Goal: Task Accomplishment & Management: Use online tool/utility

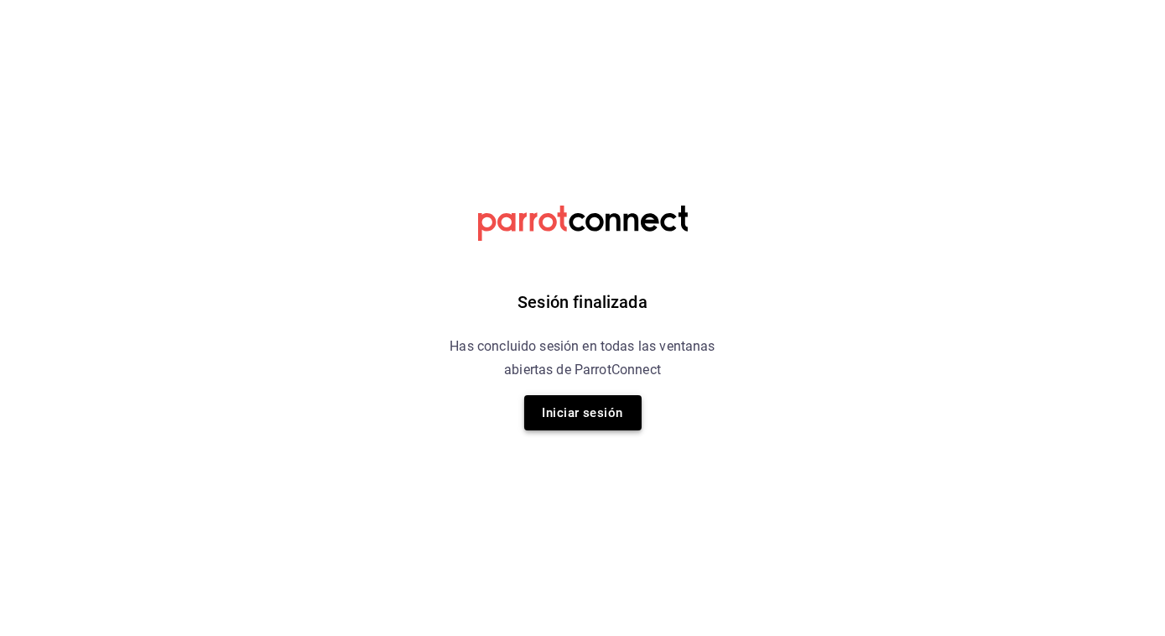
click at [533, 408] on button "Iniciar sesión" at bounding box center [582, 412] width 117 height 35
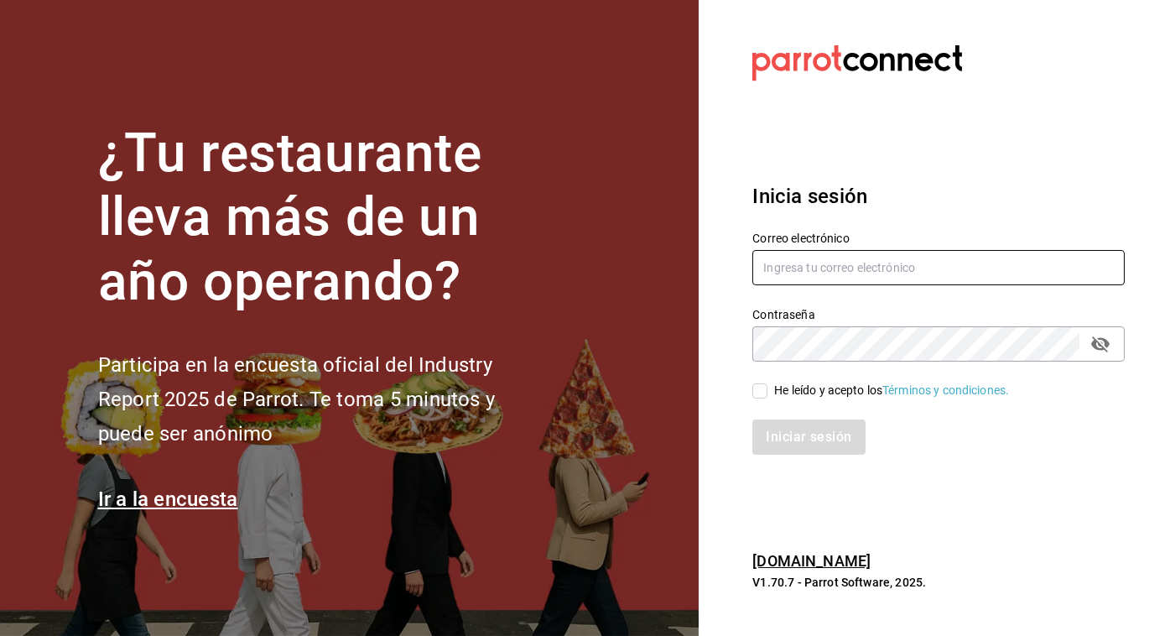
click at [774, 268] on input "text" at bounding box center [938, 267] width 372 height 35
type input "[PERSON_NAME][EMAIL_ADDRESS][PERSON_NAME][DOMAIN_NAME]"
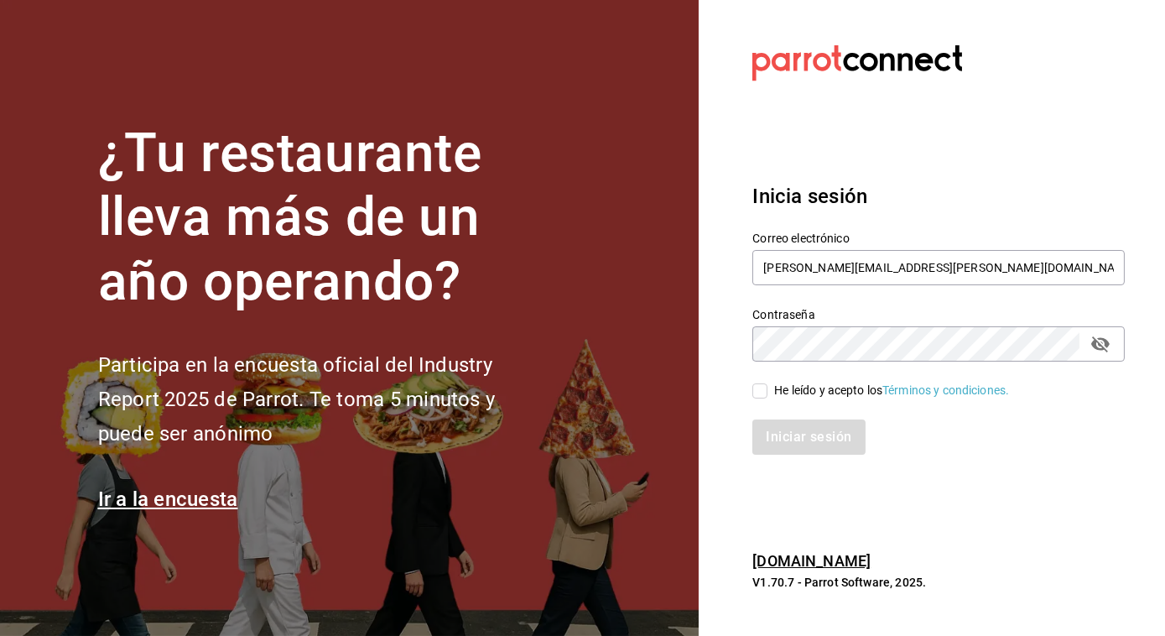
click at [763, 388] on input "He leído y acepto los Términos y condiciones." at bounding box center [759, 390] width 15 height 15
checkbox input "true"
click at [777, 443] on button "Iniciar sesión" at bounding box center [809, 436] width 114 height 35
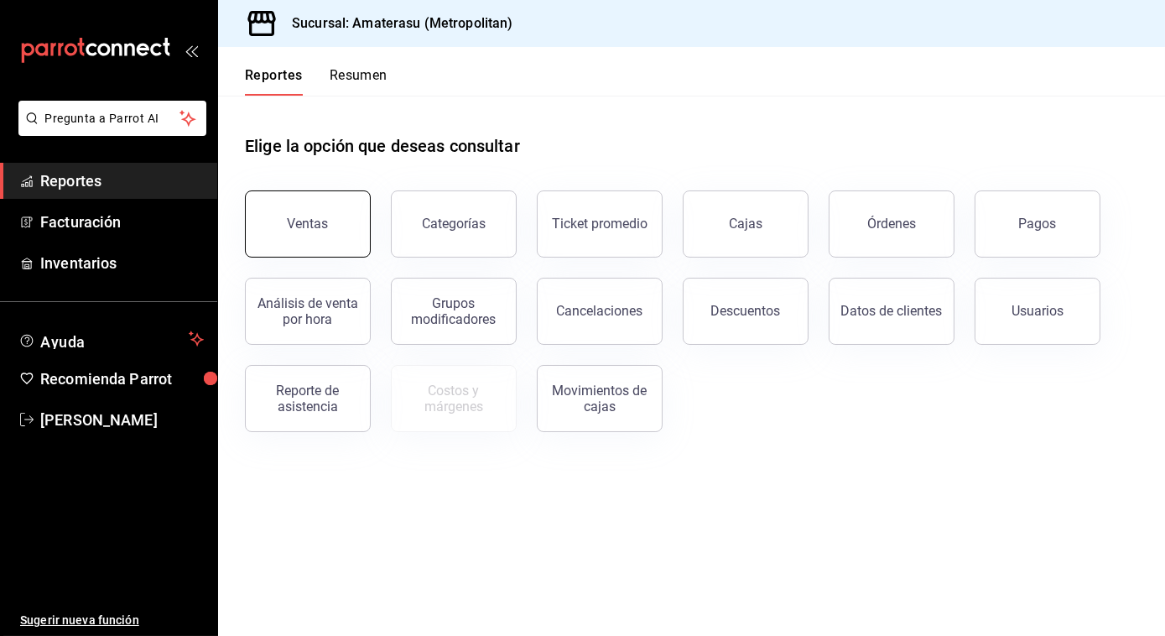
click at [304, 218] on div "Ventas" at bounding box center [308, 224] width 41 height 16
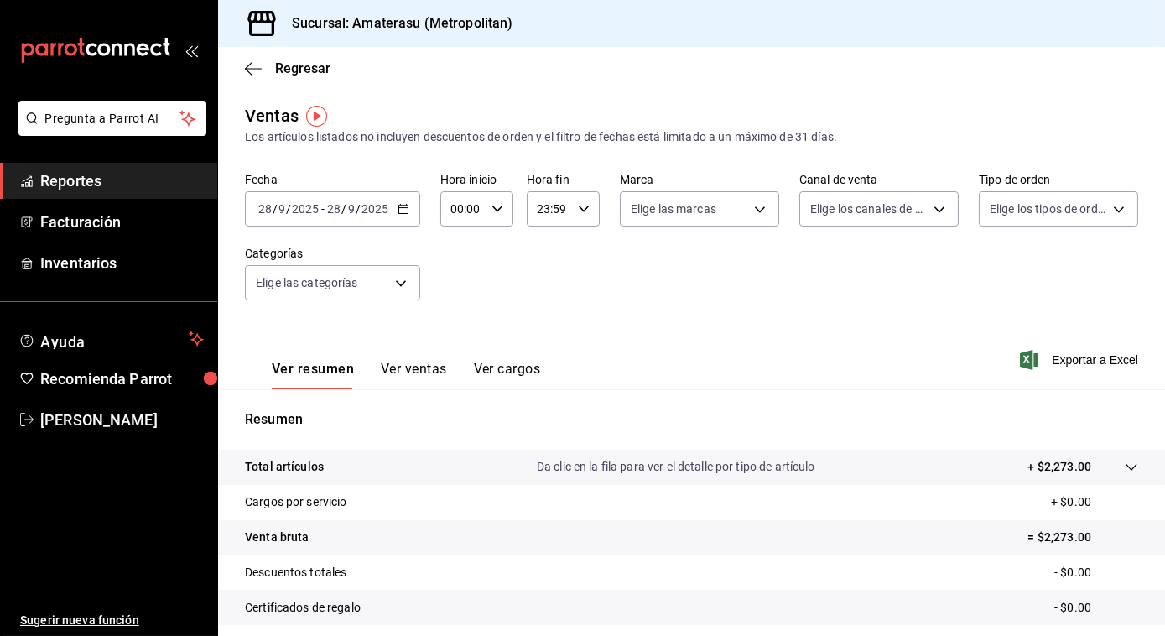
click at [403, 207] on icon "button" at bounding box center [404, 209] width 12 height 12
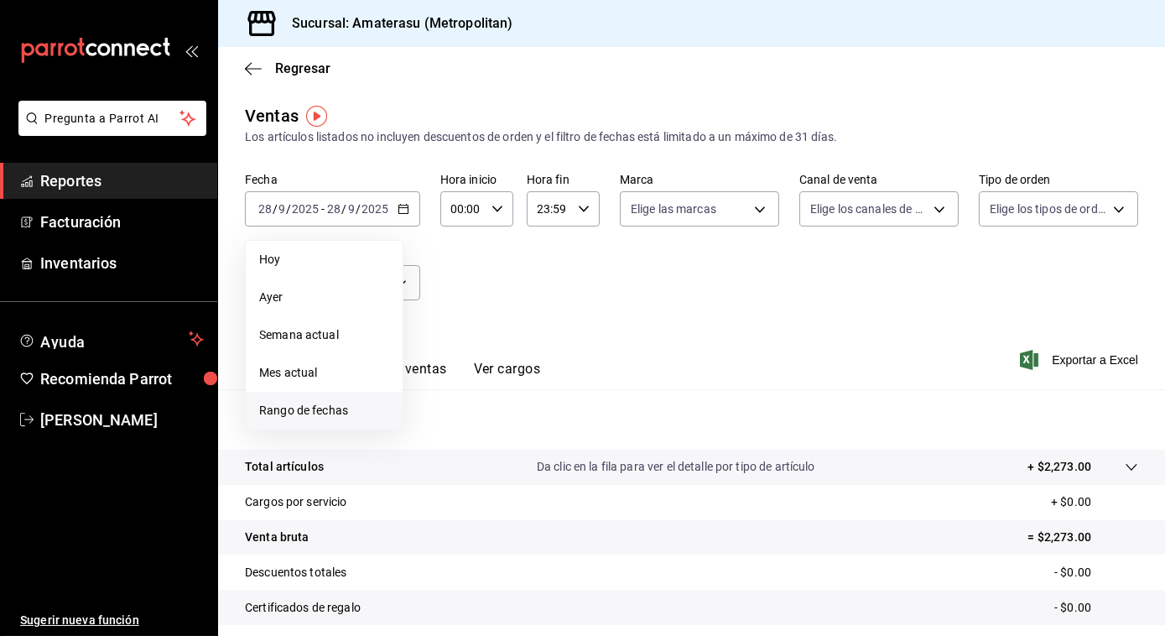
click at [290, 407] on span "Rango de fechas" at bounding box center [324, 411] width 130 height 18
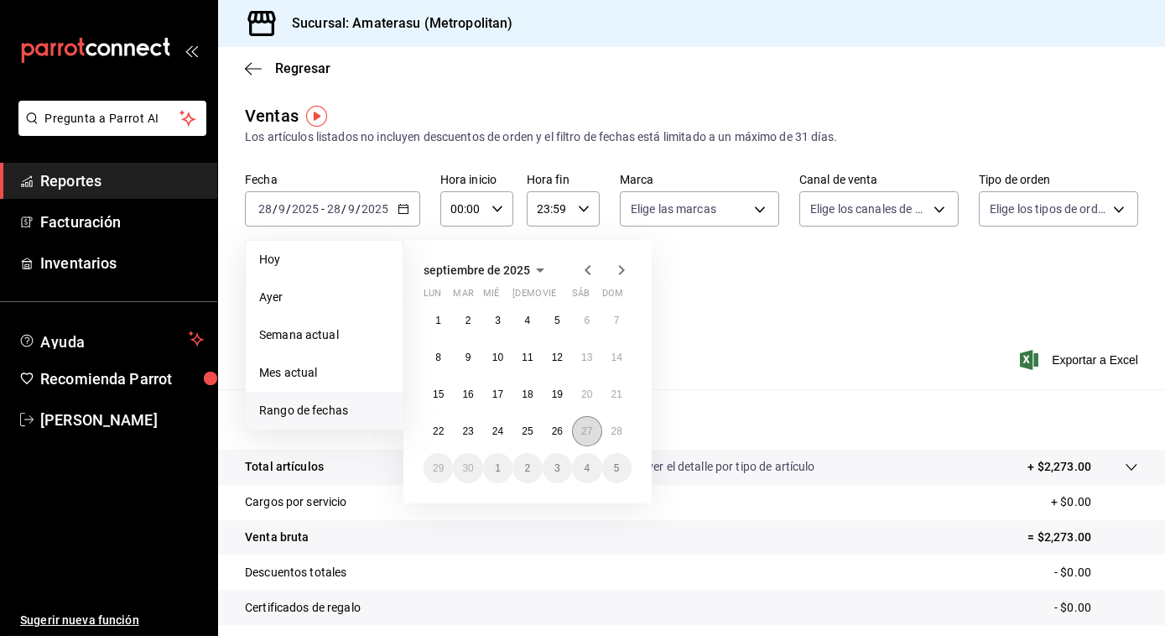
click at [585, 428] on abbr "27" at bounding box center [586, 431] width 11 height 12
click at [623, 434] on button "28" at bounding box center [616, 431] width 29 height 30
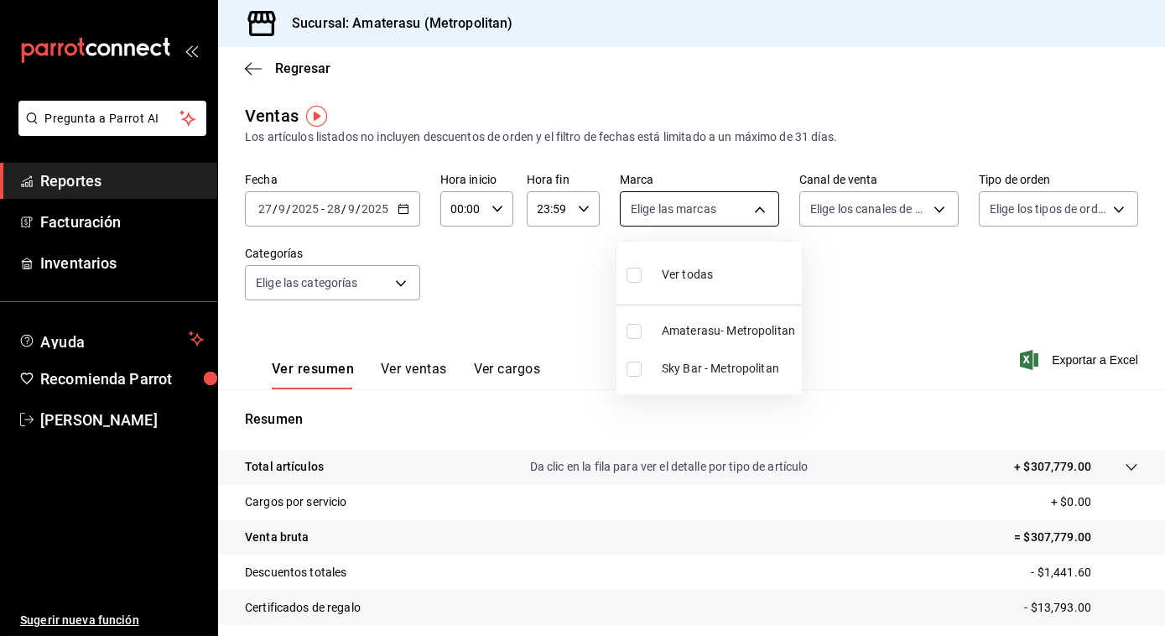
click at [648, 208] on body "Pregunta a Parrot AI Reportes Facturación Inventarios Ayuda Recomienda Parrot […" at bounding box center [582, 318] width 1165 height 636
click at [627, 326] on input "checkbox" at bounding box center [634, 331] width 15 height 15
checkbox input "true"
type input "e4cd7fcb-d45b-43ae-a99f-ad4ccfcd9032"
click at [934, 271] on div at bounding box center [582, 318] width 1165 height 636
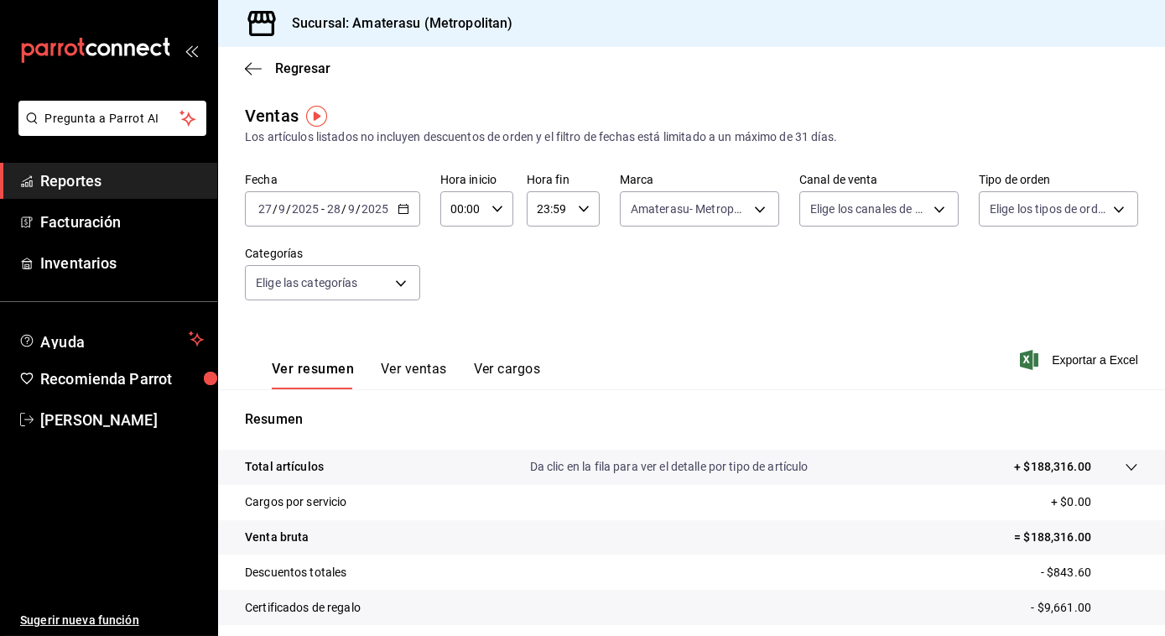
click at [501, 211] on div "00:00 Hora inicio" at bounding box center [476, 208] width 73 height 35
click at [454, 319] on span "05" at bounding box center [456, 320] width 9 height 13
type input "05:00"
click at [807, 299] on div at bounding box center [582, 318] width 1165 height 636
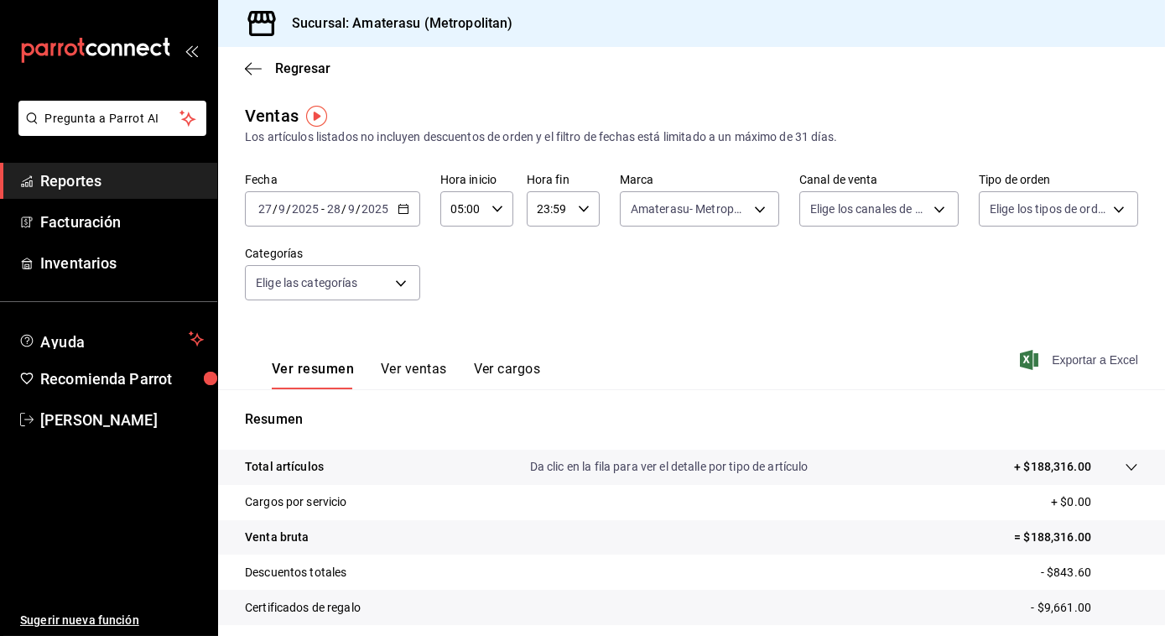
click at [1056, 360] on span "Exportar a Excel" at bounding box center [1080, 360] width 115 height 20
click at [252, 65] on icon "button" at bounding box center [253, 68] width 17 height 15
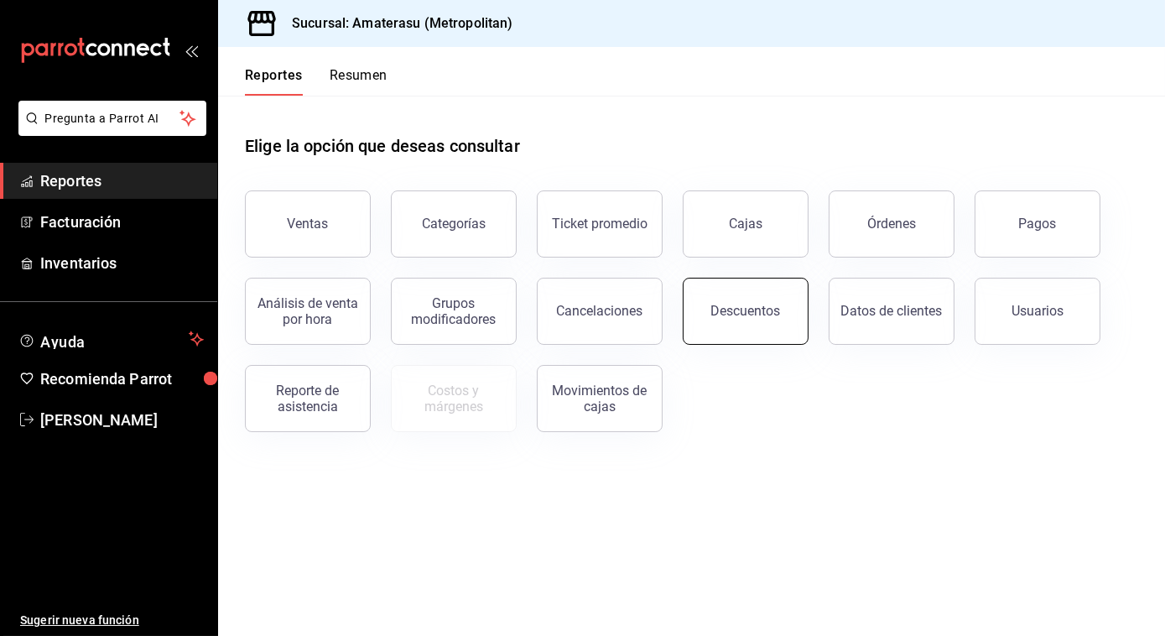
click at [725, 311] on div "Descuentos" at bounding box center [746, 311] width 70 height 16
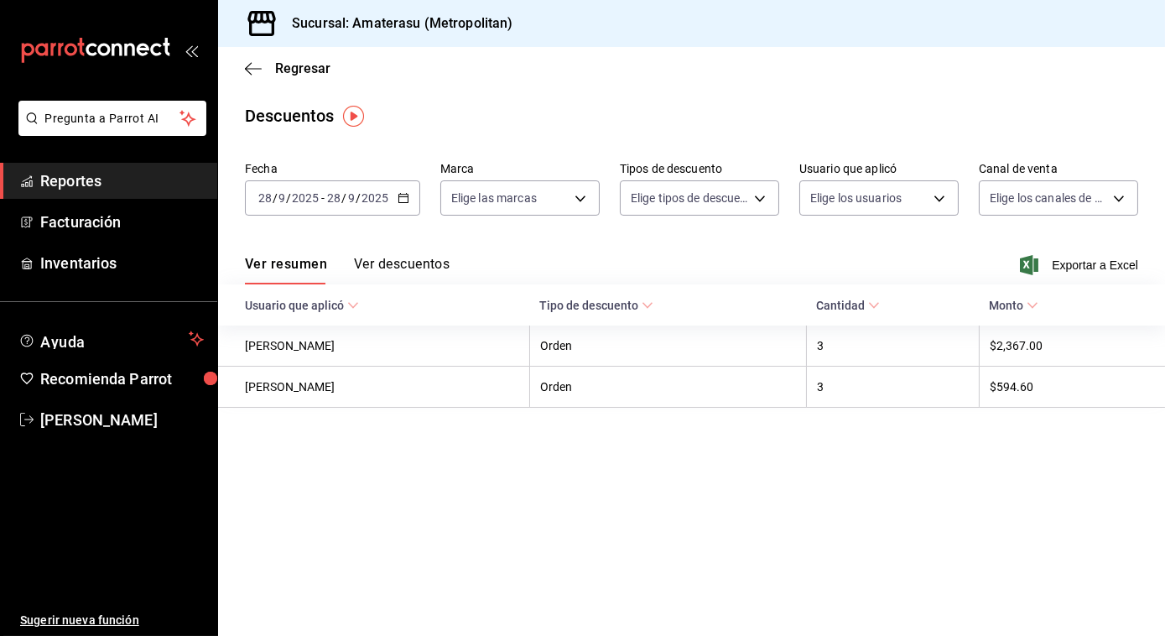
click at [400, 204] on icon "button" at bounding box center [404, 198] width 12 height 12
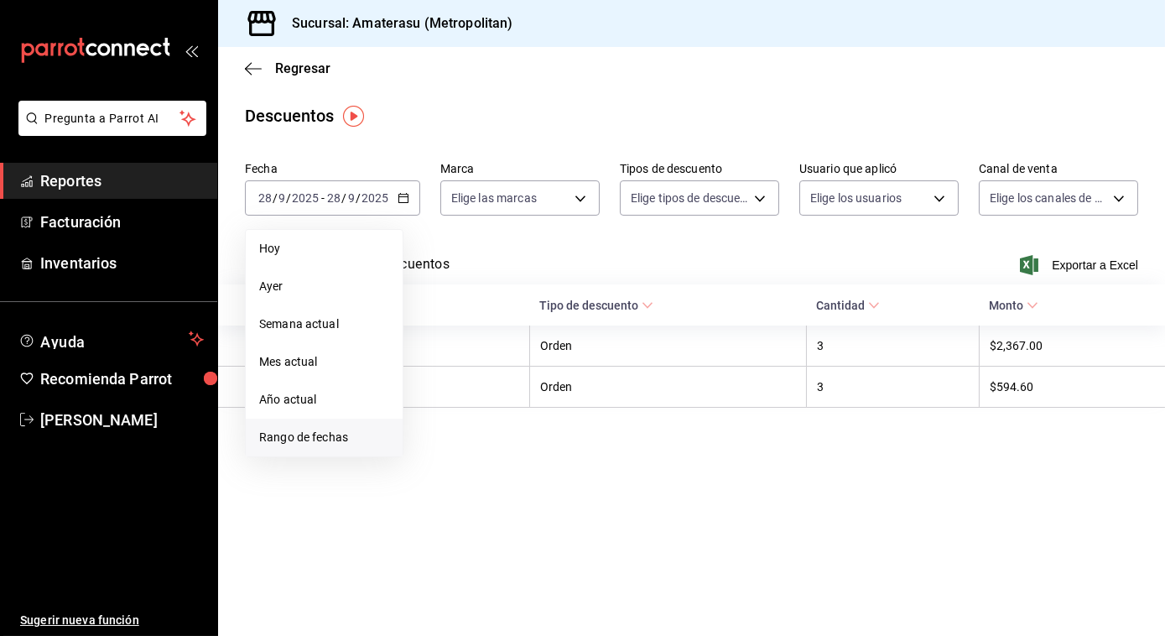
click at [324, 433] on span "Rango de fechas" at bounding box center [324, 438] width 130 height 18
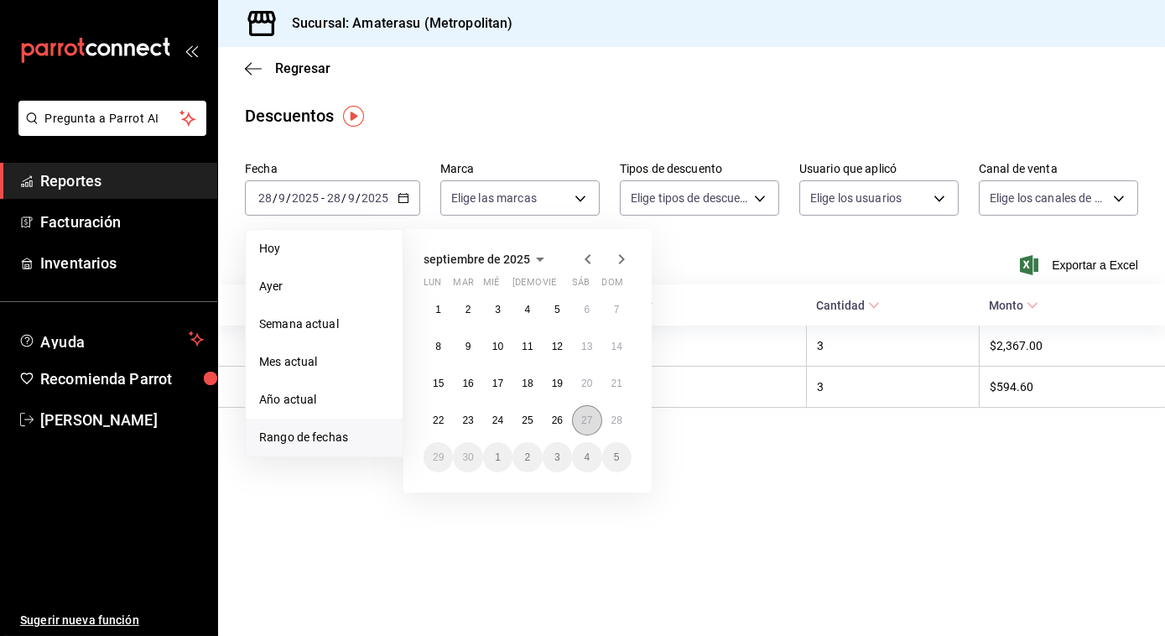
click at [585, 410] on button "27" at bounding box center [586, 420] width 29 height 30
click at [615, 418] on abbr "28" at bounding box center [616, 420] width 11 height 12
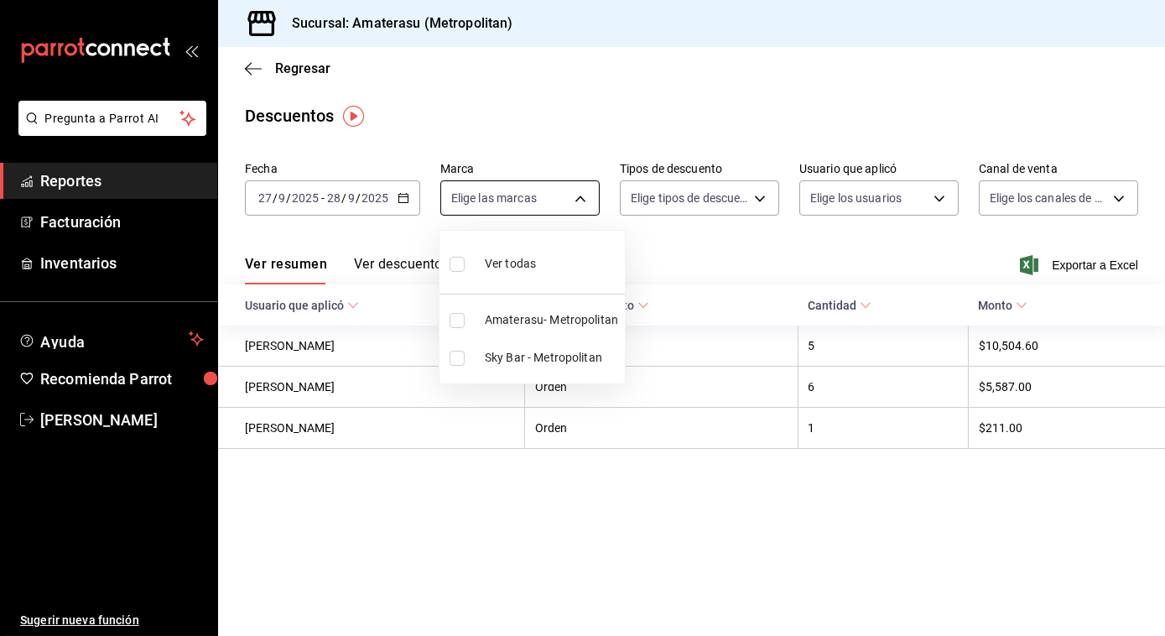
click at [577, 202] on body "Pregunta a Parrot AI Reportes Facturación Inventarios Ayuda Recomienda Parrot […" at bounding box center [582, 318] width 1165 height 636
click at [460, 320] on input "checkbox" at bounding box center [457, 320] width 15 height 15
checkbox input "true"
type input "e4cd7fcb-d45b-43ae-a99f-ad4ccfcd9032"
click at [746, 236] on div at bounding box center [582, 318] width 1165 height 636
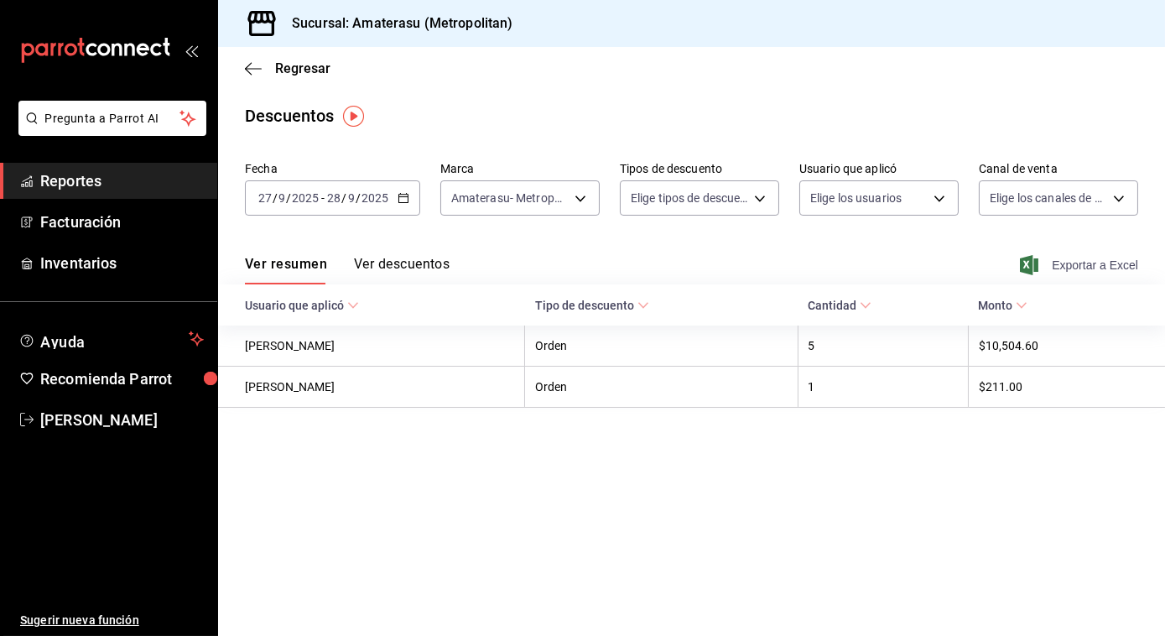
click at [1079, 267] on span "Exportar a Excel" at bounding box center [1080, 265] width 115 height 20
click at [404, 198] on icon "button" at bounding box center [404, 198] width 12 height 12
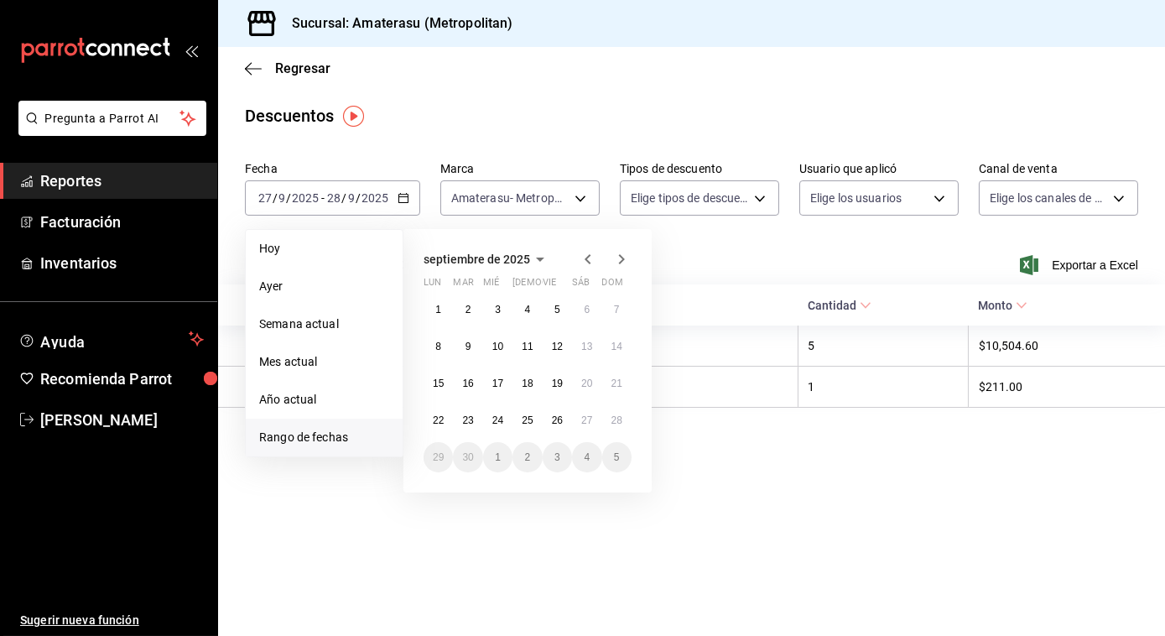
click at [273, 433] on span "Rango de fechas" at bounding box center [324, 438] width 130 height 18
click at [590, 417] on abbr "27" at bounding box center [586, 420] width 11 height 12
click at [608, 419] on button "28" at bounding box center [616, 420] width 29 height 30
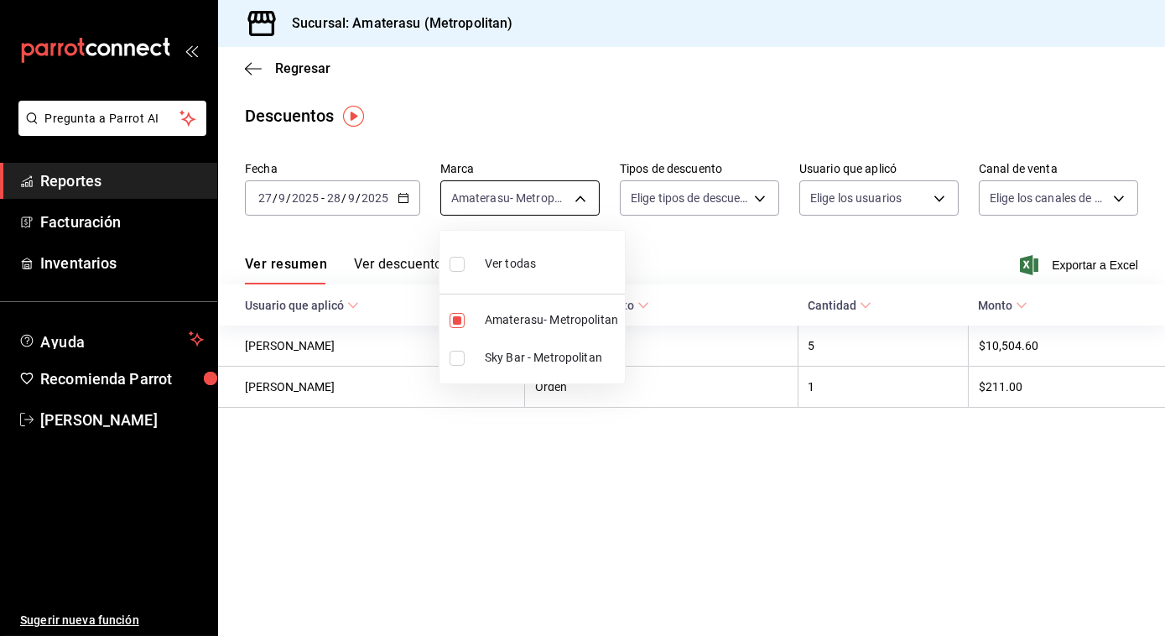
click at [572, 200] on body "Pregunta a Parrot AI Reportes Facturación Inventarios Ayuda Recomienda Parrot […" at bounding box center [582, 318] width 1165 height 636
click at [456, 265] on input "checkbox" at bounding box center [457, 264] width 15 height 15
checkbox input "true"
type input "e4cd7fcb-d45b-43ae-a99f-ad4ccfcd9032,f3afaab8-8c3d-4e49-a299-af9bdf6027b2"
checkbox input "true"
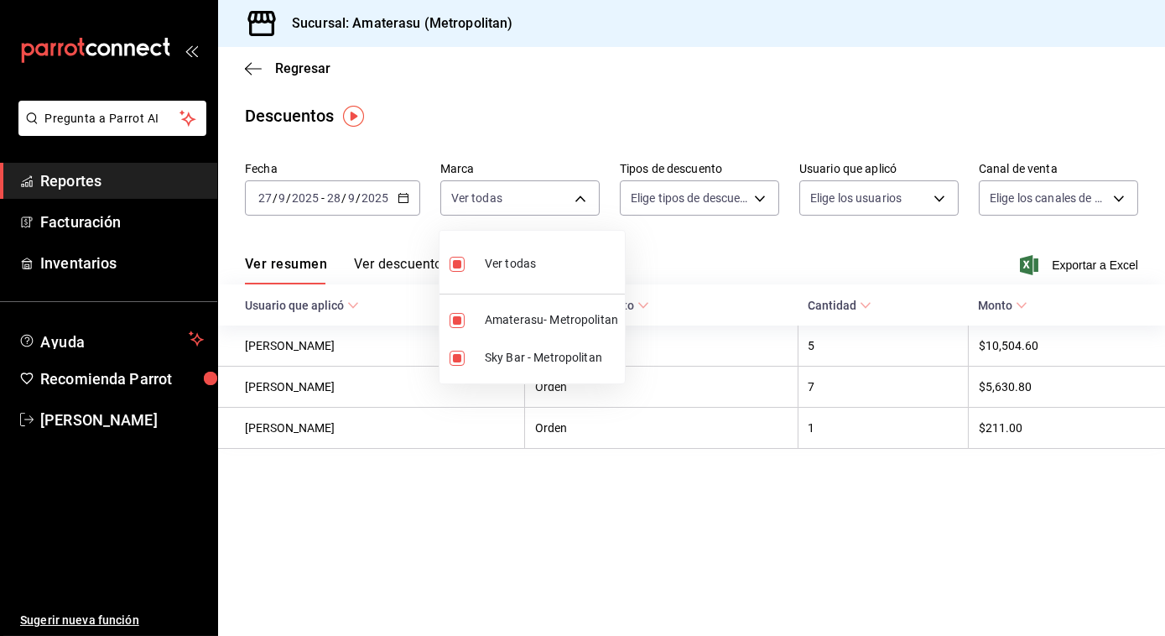
click at [1060, 262] on div at bounding box center [582, 318] width 1165 height 636
click at [1060, 262] on span "Exportar a Excel" at bounding box center [1080, 265] width 115 height 20
click at [242, 79] on div "Regresar" at bounding box center [691, 68] width 947 height 43
click at [246, 69] on icon "button" at bounding box center [248, 68] width 7 height 13
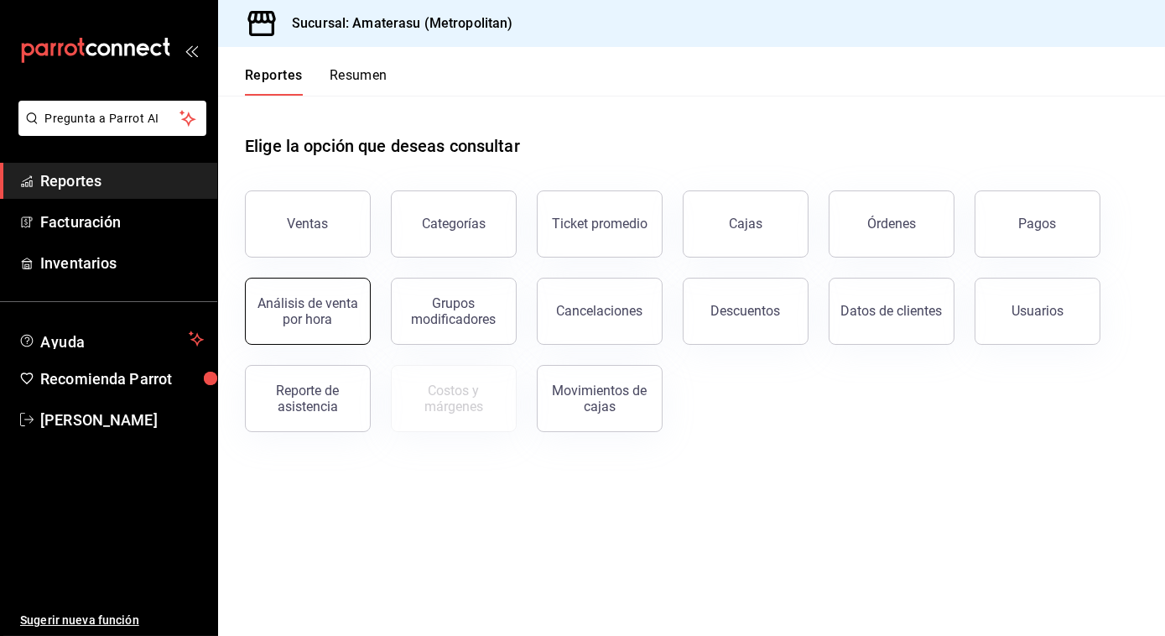
click at [321, 279] on div "Análisis de venta por hora" at bounding box center [298, 300] width 146 height 87
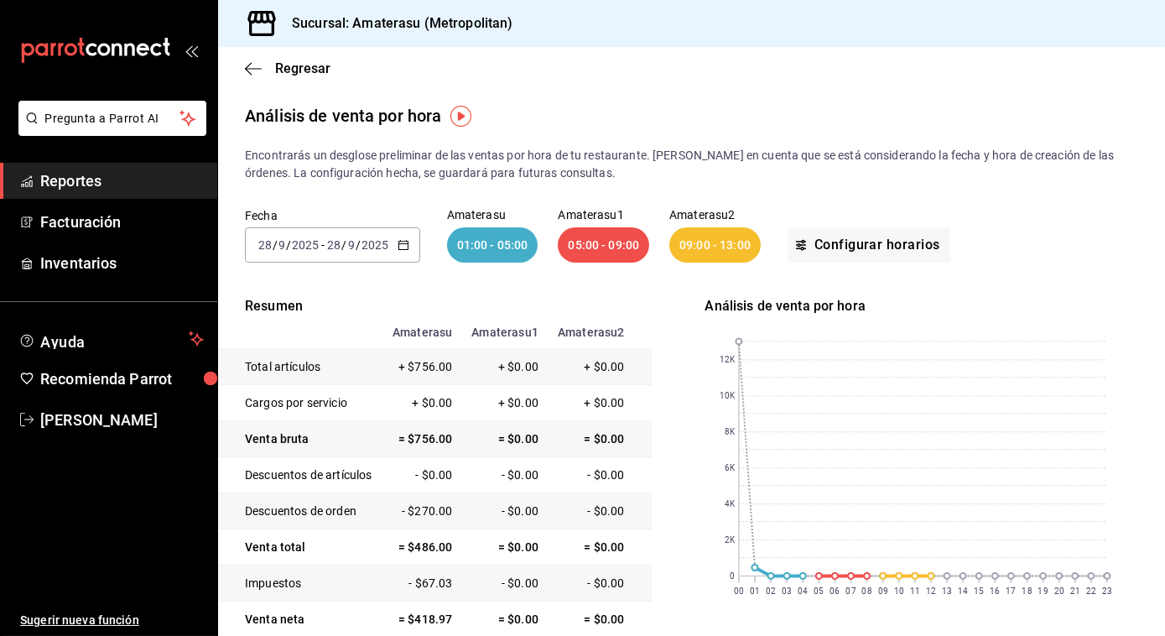
click at [242, 68] on div "Regresar" at bounding box center [691, 68] width 947 height 43
click at [249, 67] on icon "button" at bounding box center [253, 68] width 17 height 15
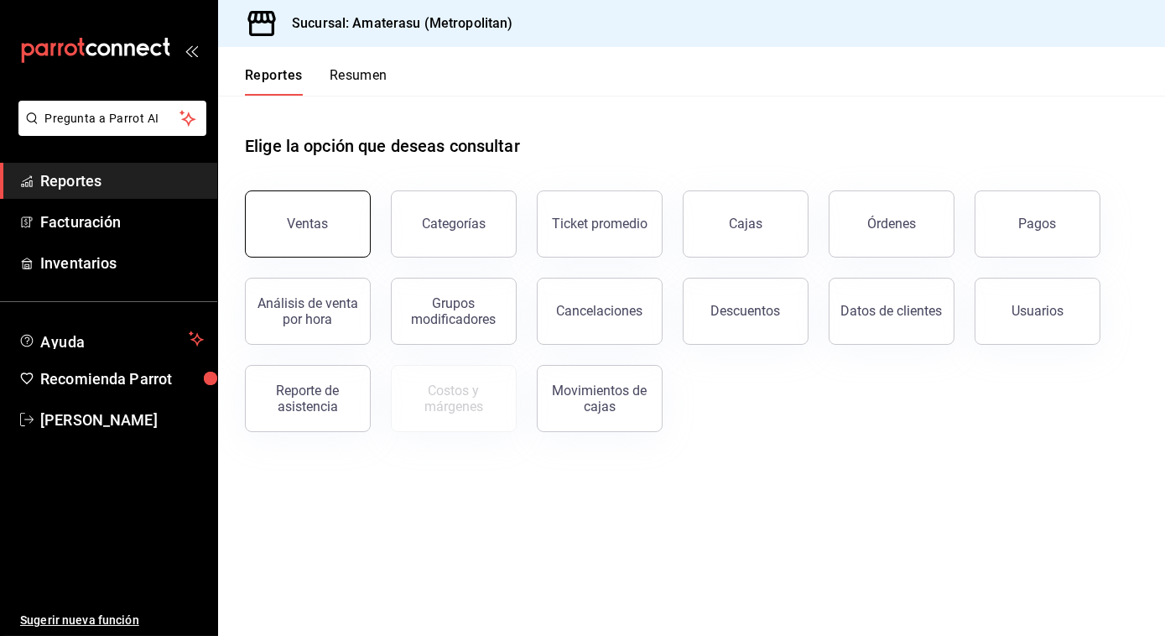
click at [325, 206] on button "Ventas" at bounding box center [308, 223] width 126 height 67
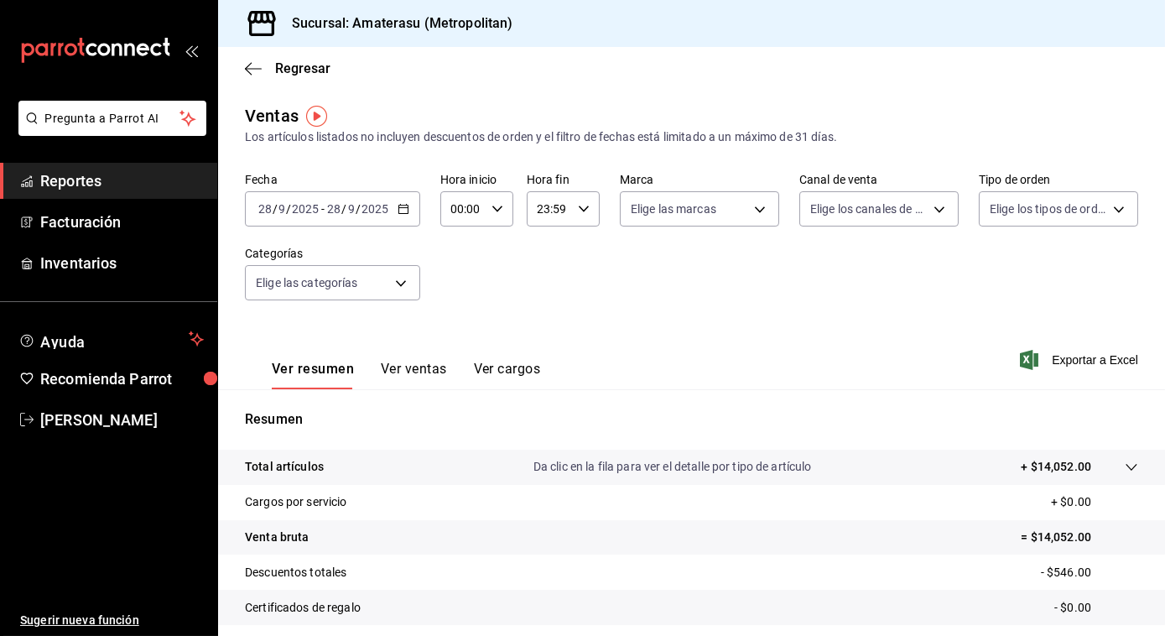
click at [393, 205] on div "[DATE] [DATE] - [DATE] [DATE]" at bounding box center [332, 208] width 175 height 35
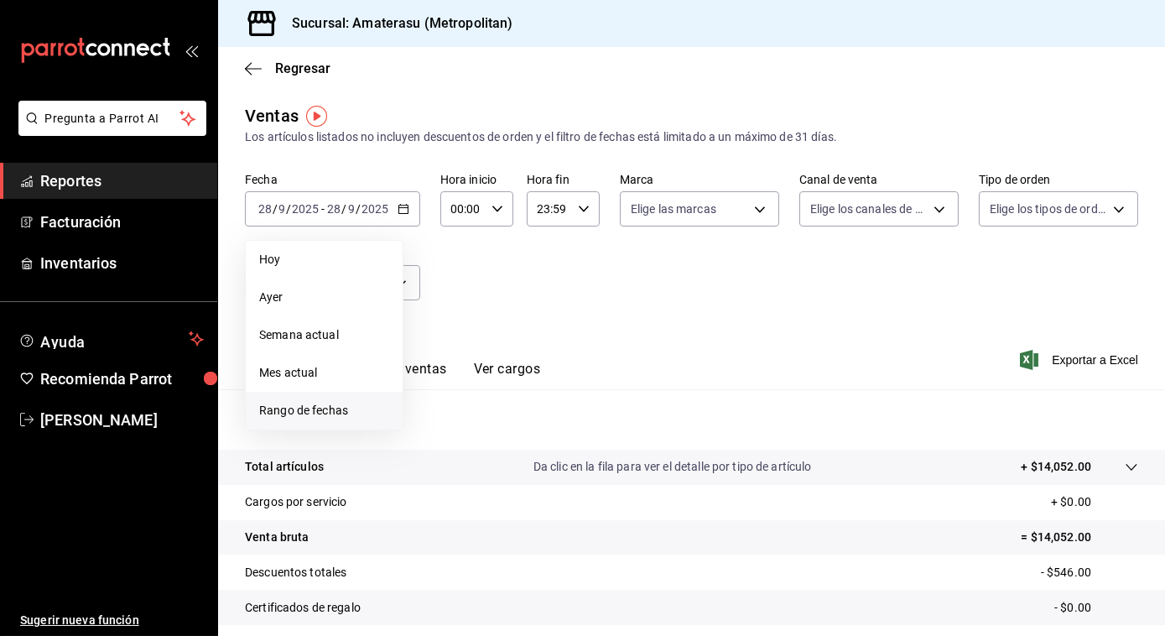
click at [305, 409] on span "Rango de fechas" at bounding box center [324, 411] width 130 height 18
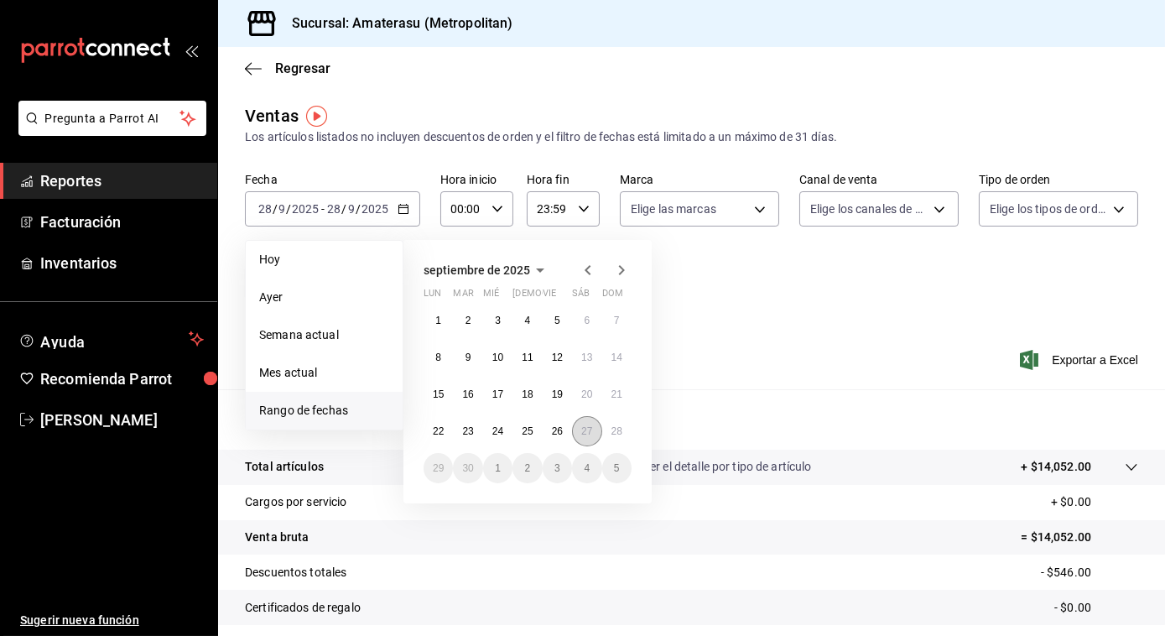
click at [590, 433] on abbr "27" at bounding box center [586, 431] width 11 height 12
click at [622, 439] on button "28" at bounding box center [616, 431] width 29 height 30
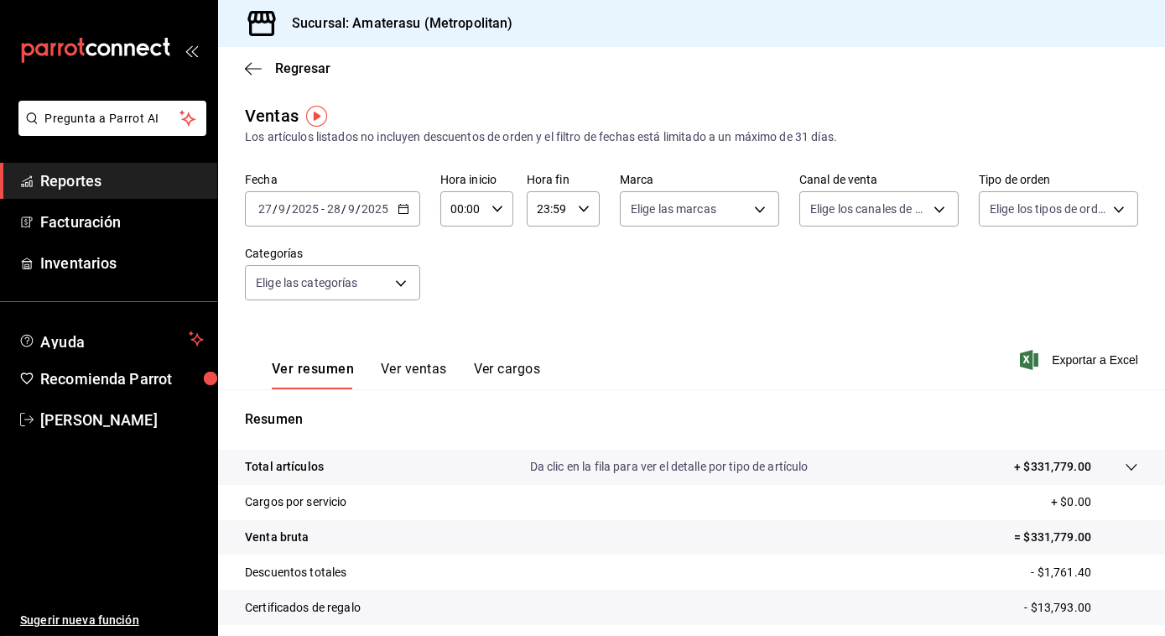
click at [492, 196] on div "00:00 Hora inicio" at bounding box center [476, 208] width 73 height 35
click at [453, 324] on span "05" at bounding box center [456, 330] width 9 height 13
type input "05:00"
click at [746, 208] on div at bounding box center [582, 318] width 1165 height 636
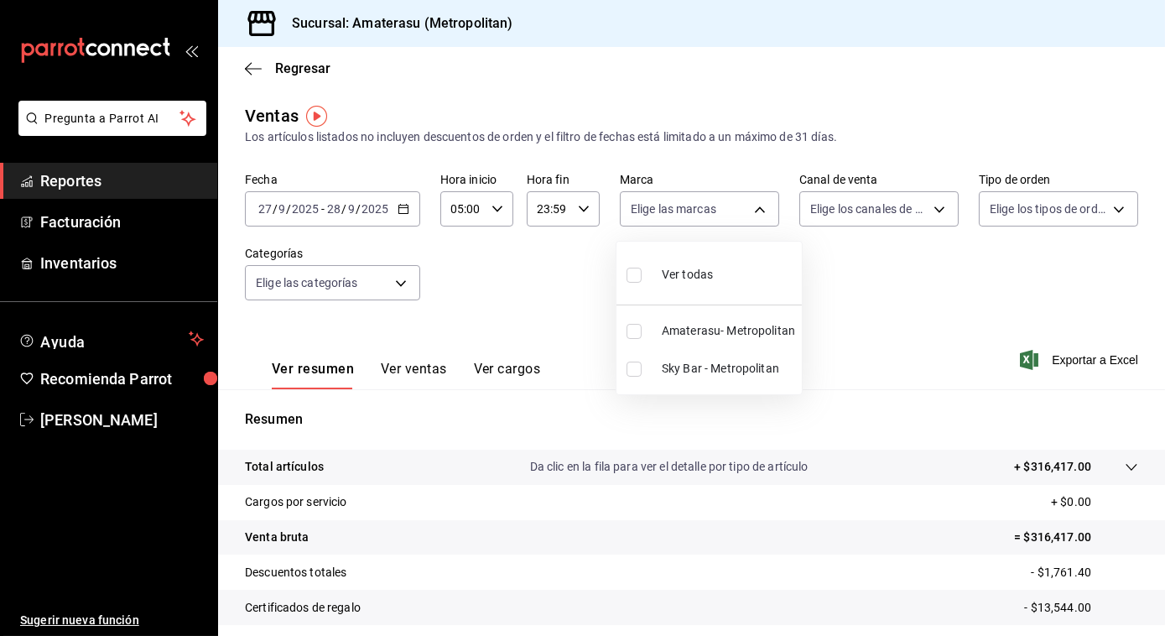
click at [746, 208] on body "Pregunta a Parrot AI Reportes Facturación Inventarios Ayuda Recomienda Parrot […" at bounding box center [582, 318] width 1165 height 636
click at [632, 278] on input "checkbox" at bounding box center [634, 275] width 15 height 15
checkbox input "true"
type input "e4cd7fcb-d45b-43ae-a99f-ad4ccfcd9032,f3afaab8-8c3d-4e49-a299-af9bdf6027b2"
checkbox input "true"
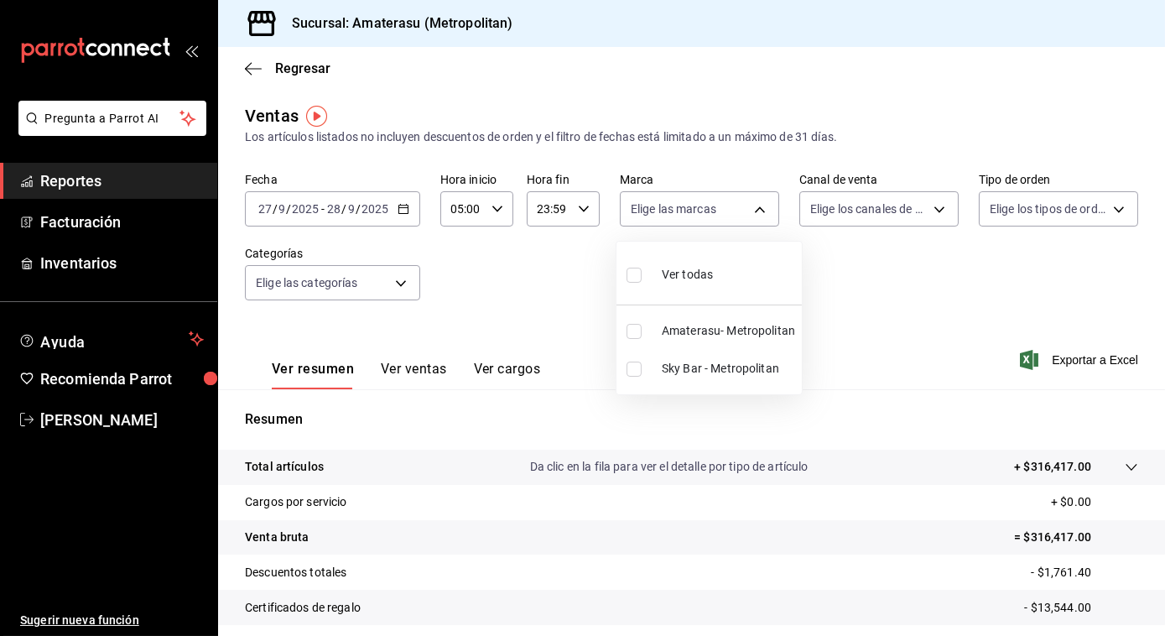
checkbox input "true"
click at [925, 270] on div at bounding box center [582, 318] width 1165 height 636
click at [1053, 361] on span "Exportar a Excel" at bounding box center [1080, 360] width 115 height 20
click at [0, 303] on html "Pregunta a Parrot AI Reportes Facturación Inventarios Ayuda Recomienda Parrot […" at bounding box center [582, 318] width 1165 height 636
